Goal: Check status: Check status

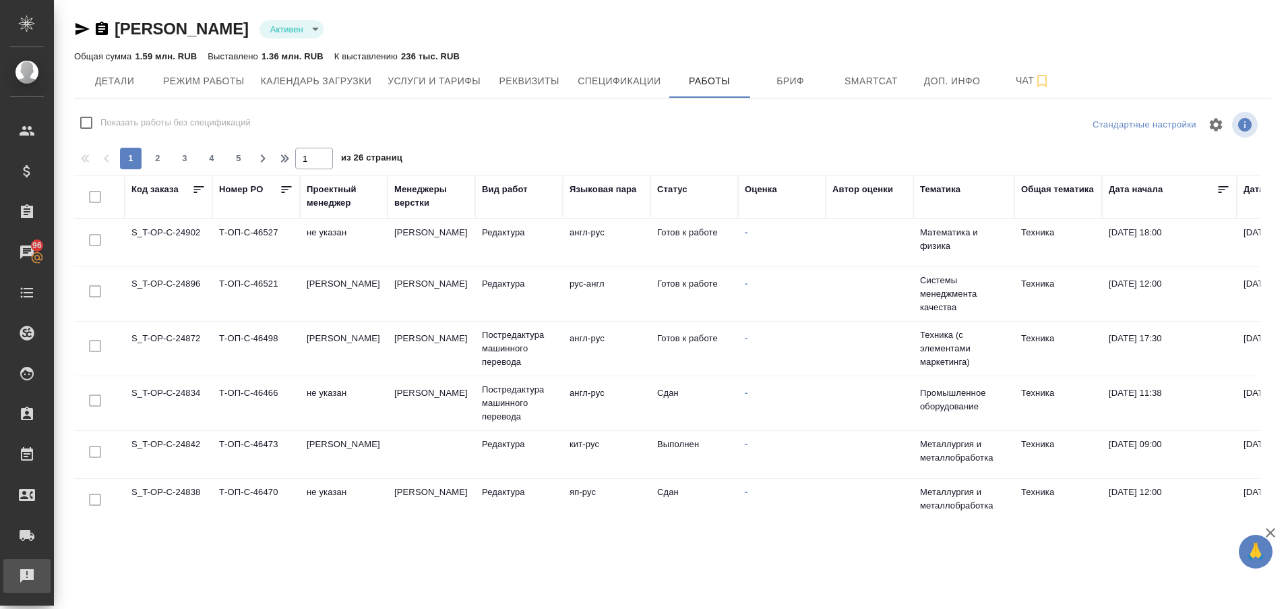
click at [27, 579] on div "Рекламации" at bounding box center [10, 575] width 34 height 20
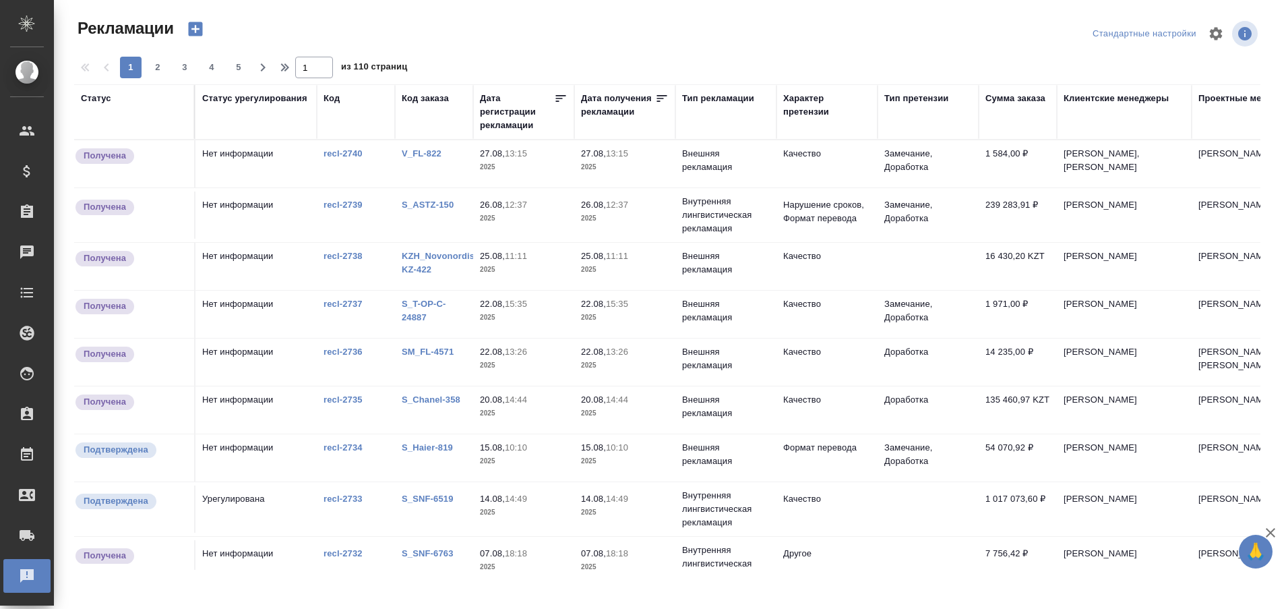
click at [426, 150] on link "V_FL-822" at bounding box center [422, 153] width 40 height 10
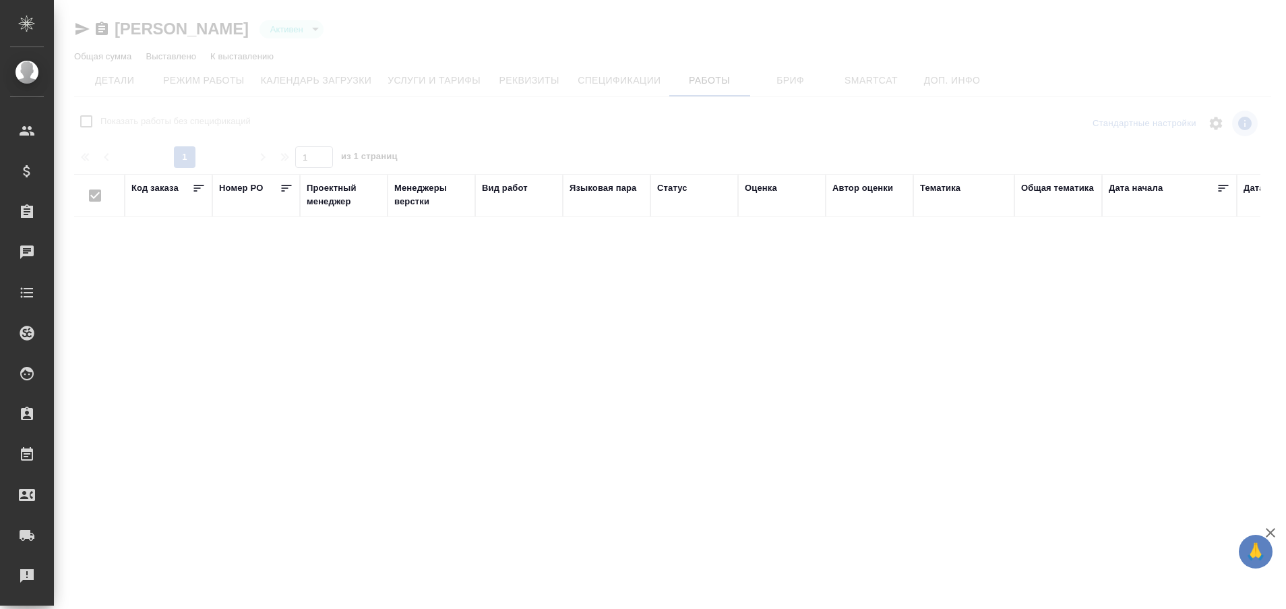
type input "active"
checkbox input "false"
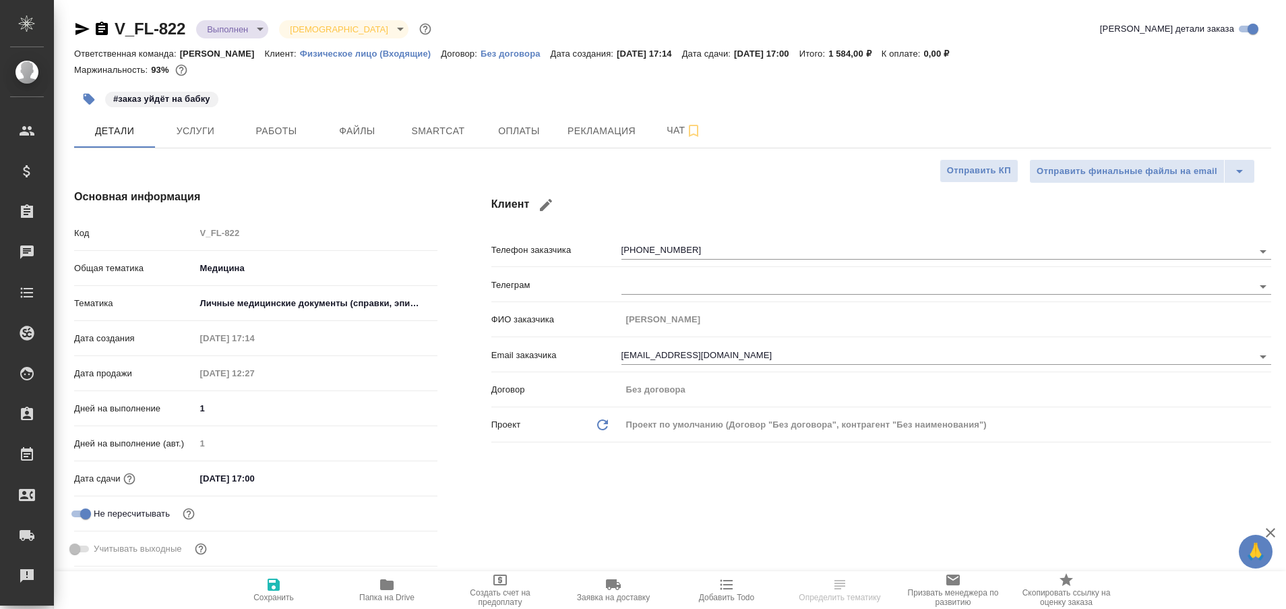
select select "RU"
